Goal: Answer question/provide support: Share knowledge or assist other users

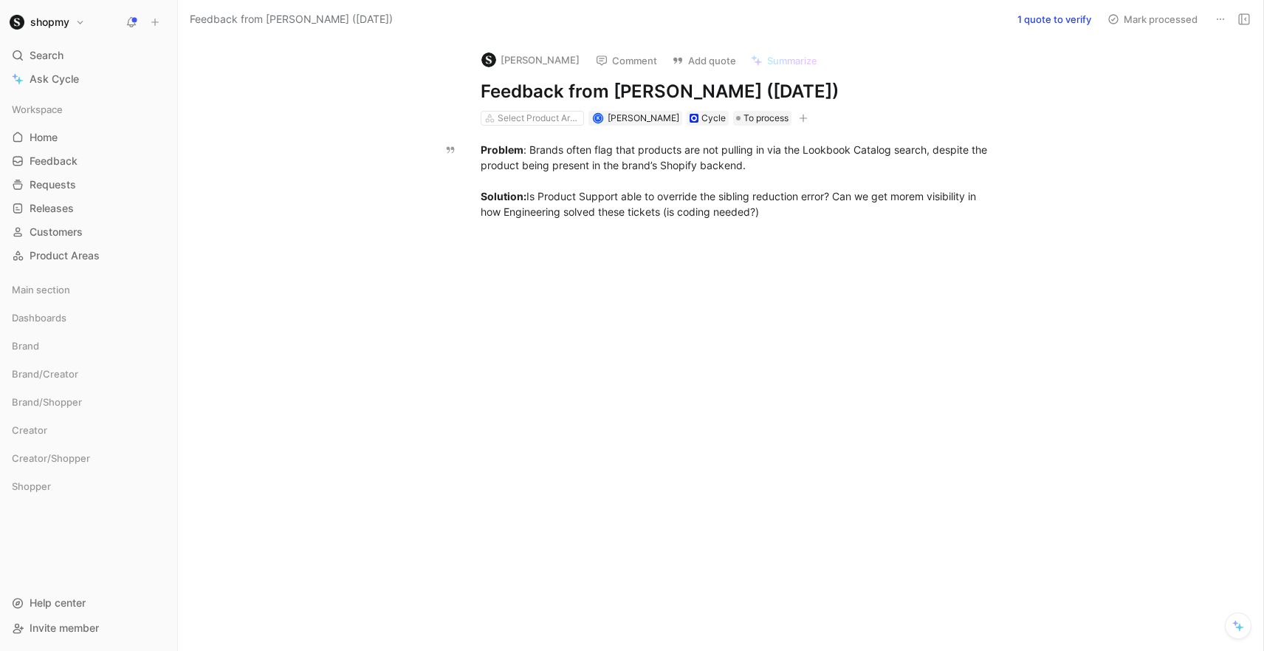
click at [628, 222] on p "Problem : Brands often flag that products are not pulling in via the Lookbook C…" at bounding box center [736, 180] width 567 height 86
click at [1068, 15] on button "1 quote to verify" at bounding box center [1054, 19] width 87 height 21
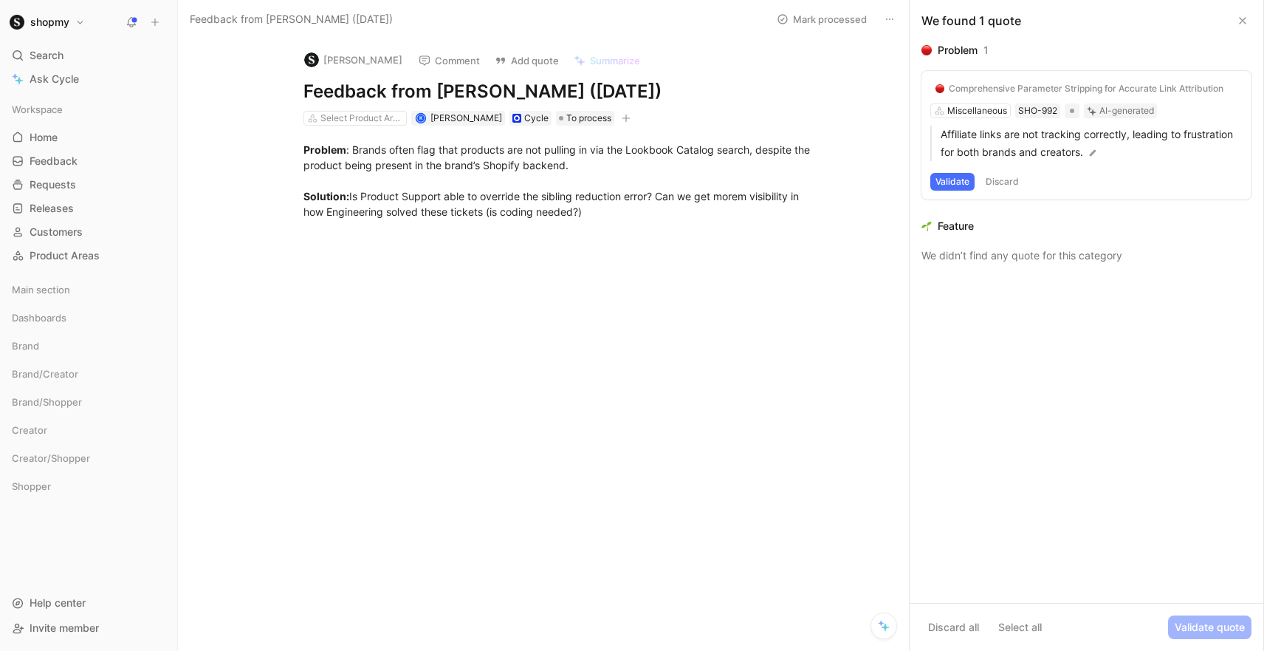
click at [1245, 27] on button at bounding box center [1243, 21] width 18 height 18
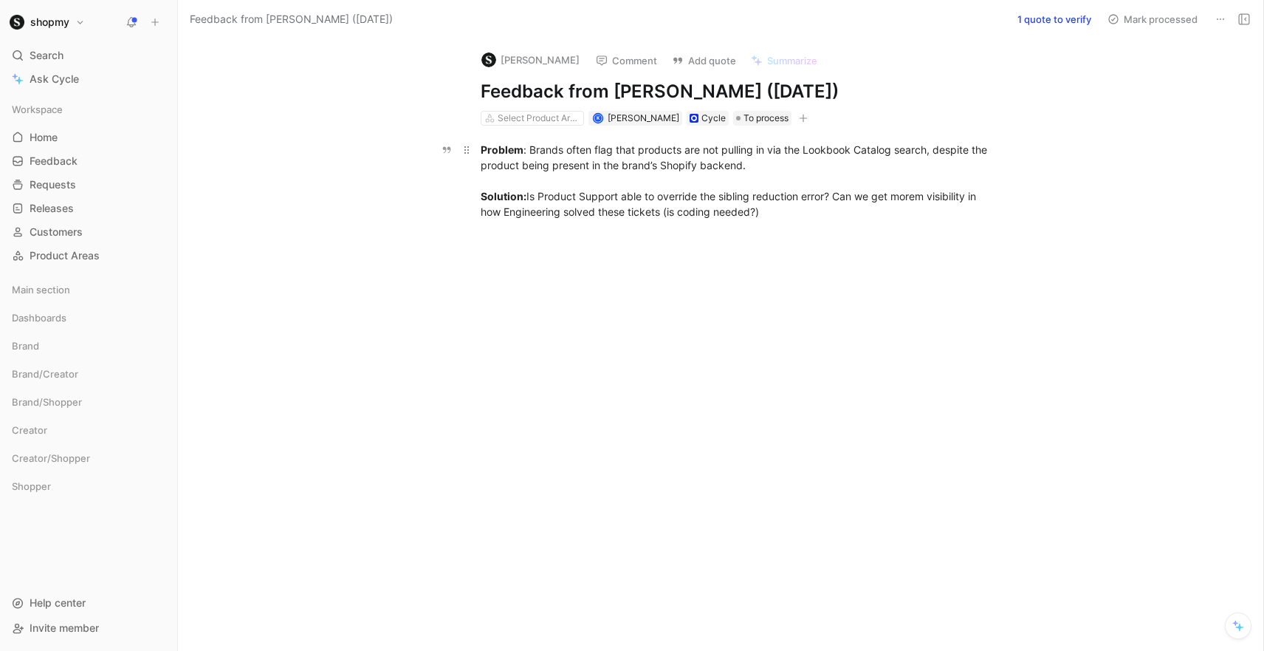
click at [715, 189] on div "Problem : Brands often flag that products are not pulling in via the Lookbook C…" at bounding box center [736, 181] width 511 height 78
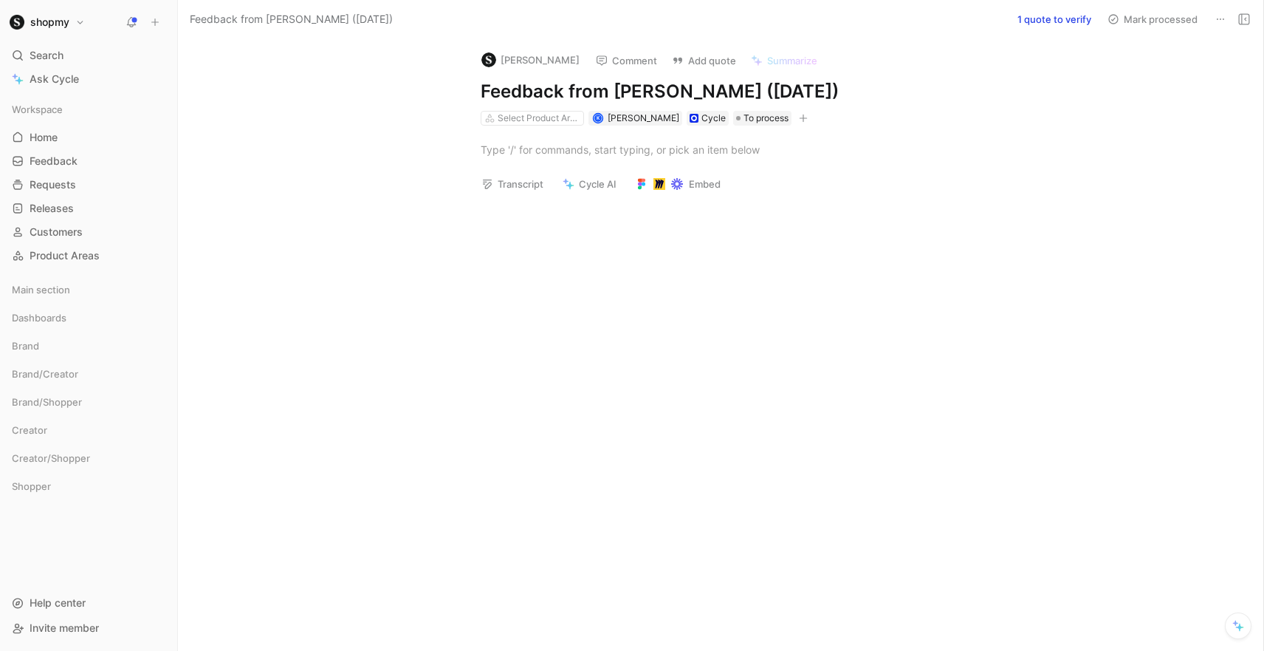
click at [1249, 17] on use at bounding box center [1244, 19] width 10 height 10
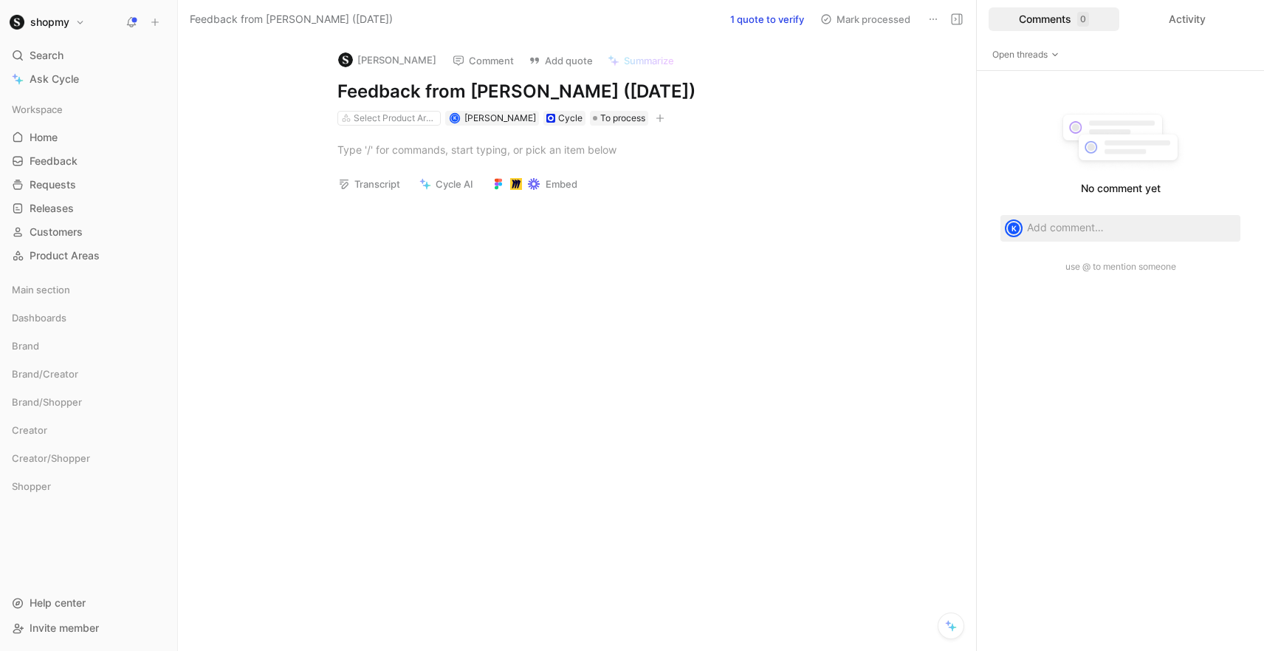
click at [932, 11] on button at bounding box center [933, 19] width 21 height 21
click at [977, 78] on div "Delete" at bounding box center [1017, 73] width 134 height 18
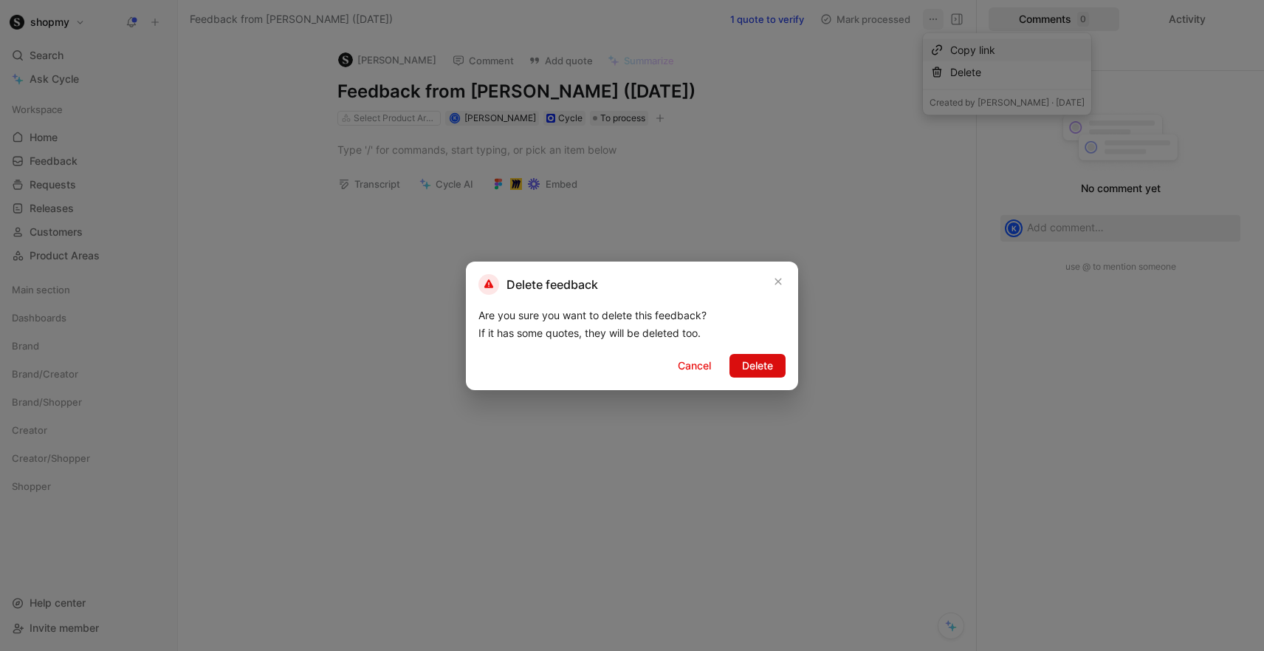
click at [760, 354] on button "Delete" at bounding box center [758, 366] width 56 height 24
